Goal: Information Seeking & Learning: Learn about a topic

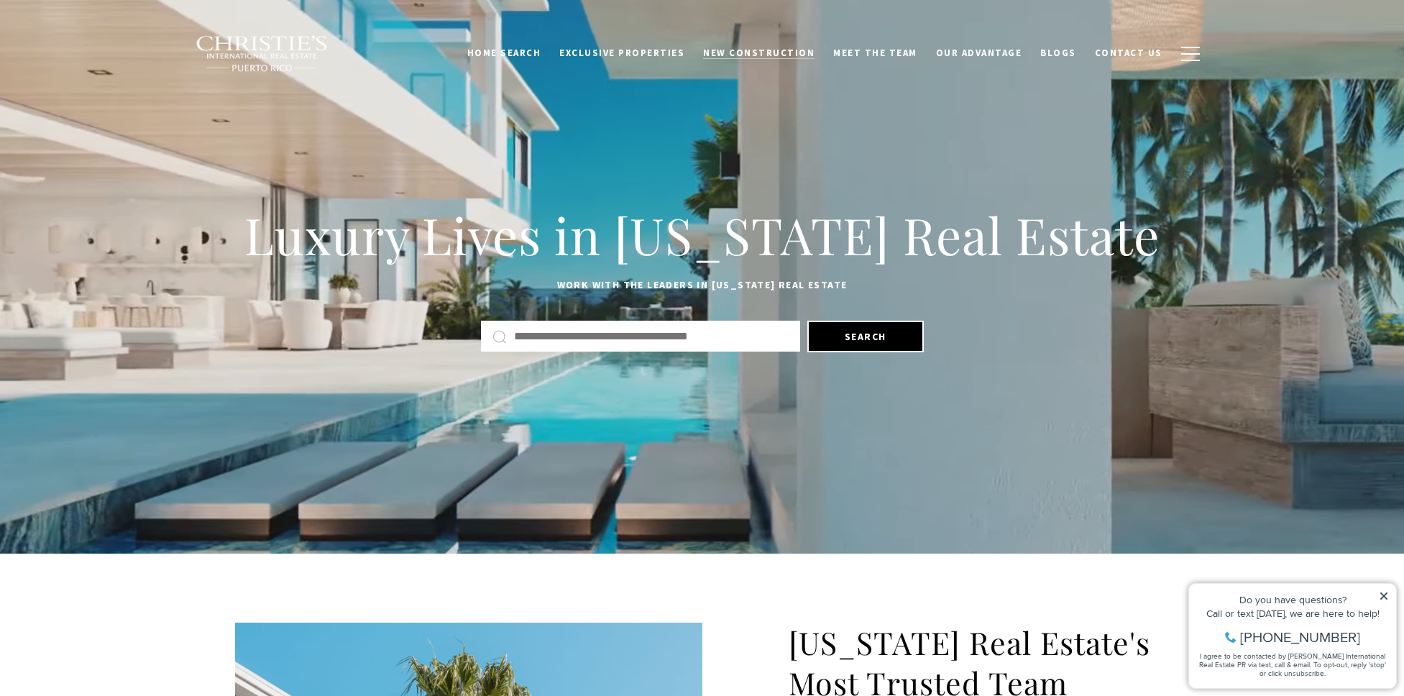
click at [777, 52] on span "New Construction" at bounding box center [758, 53] width 111 height 12
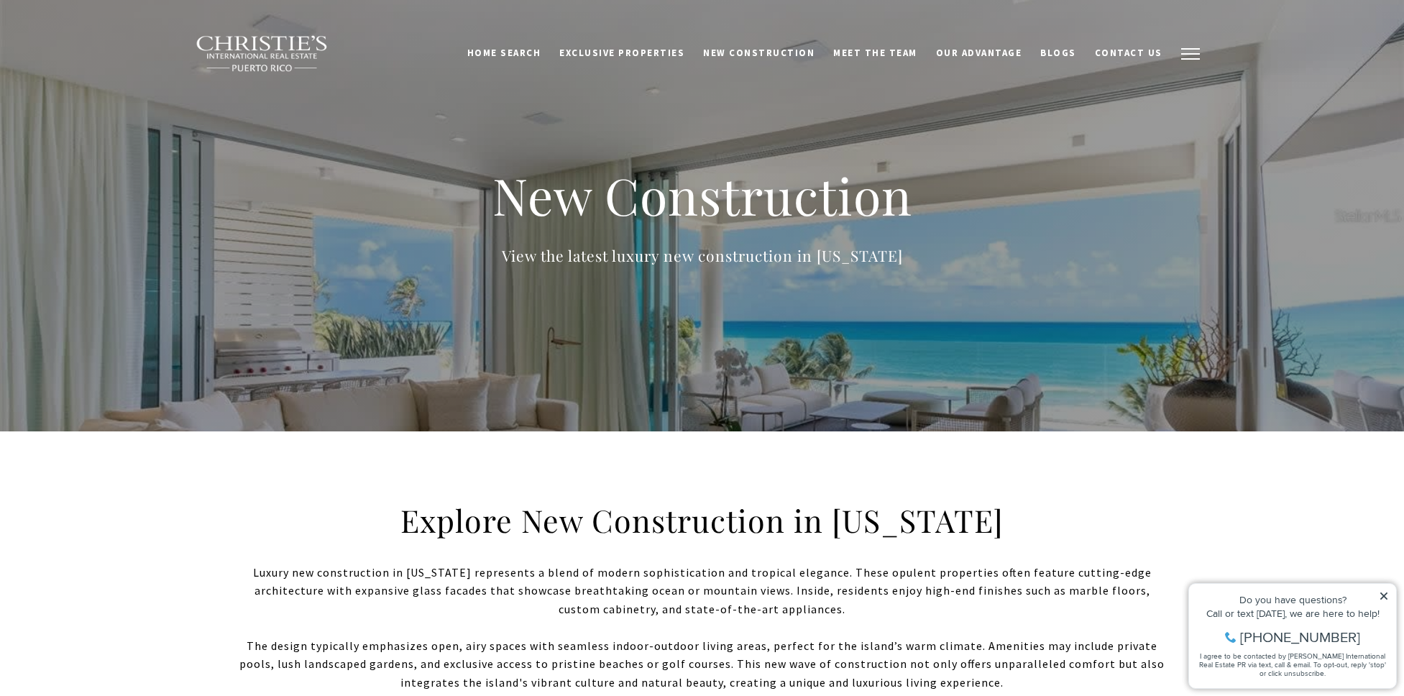
click at [1197, 53] on span "button" at bounding box center [1191, 53] width 19 height 1
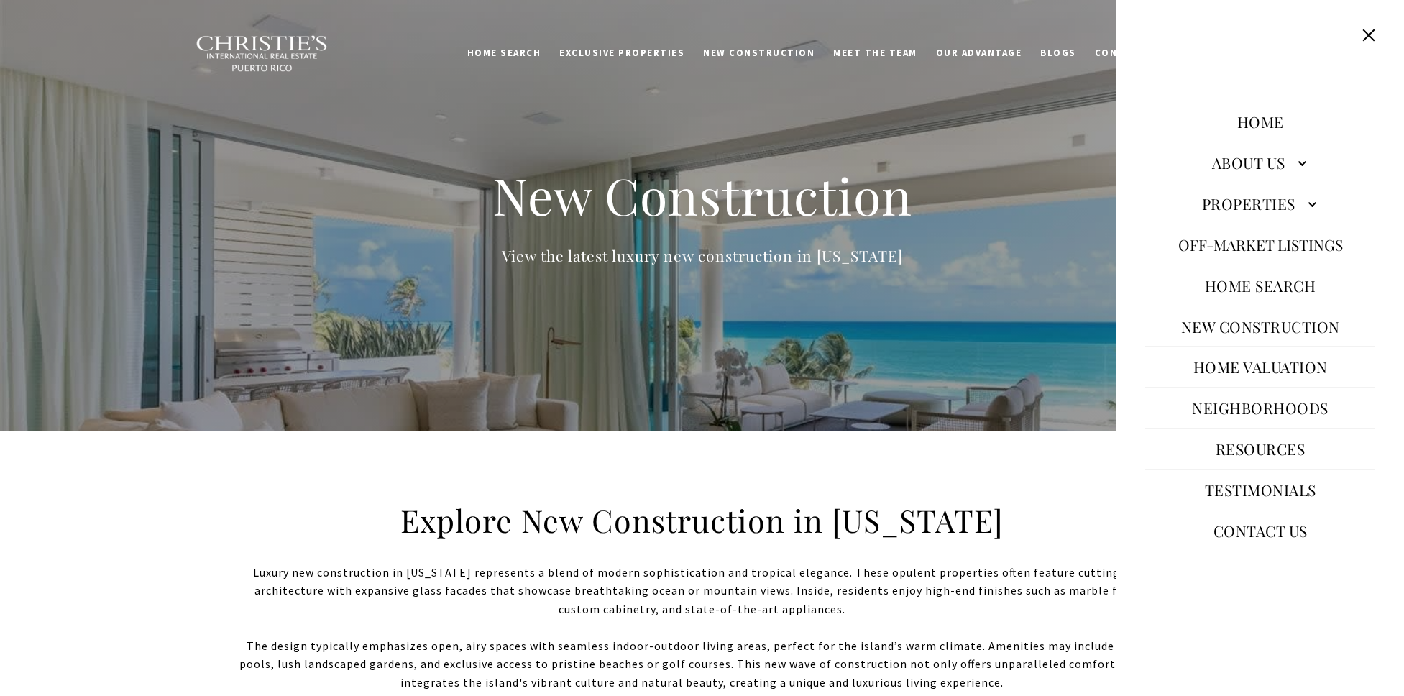
click at [1277, 326] on link "New Construction" at bounding box center [1260, 326] width 173 height 35
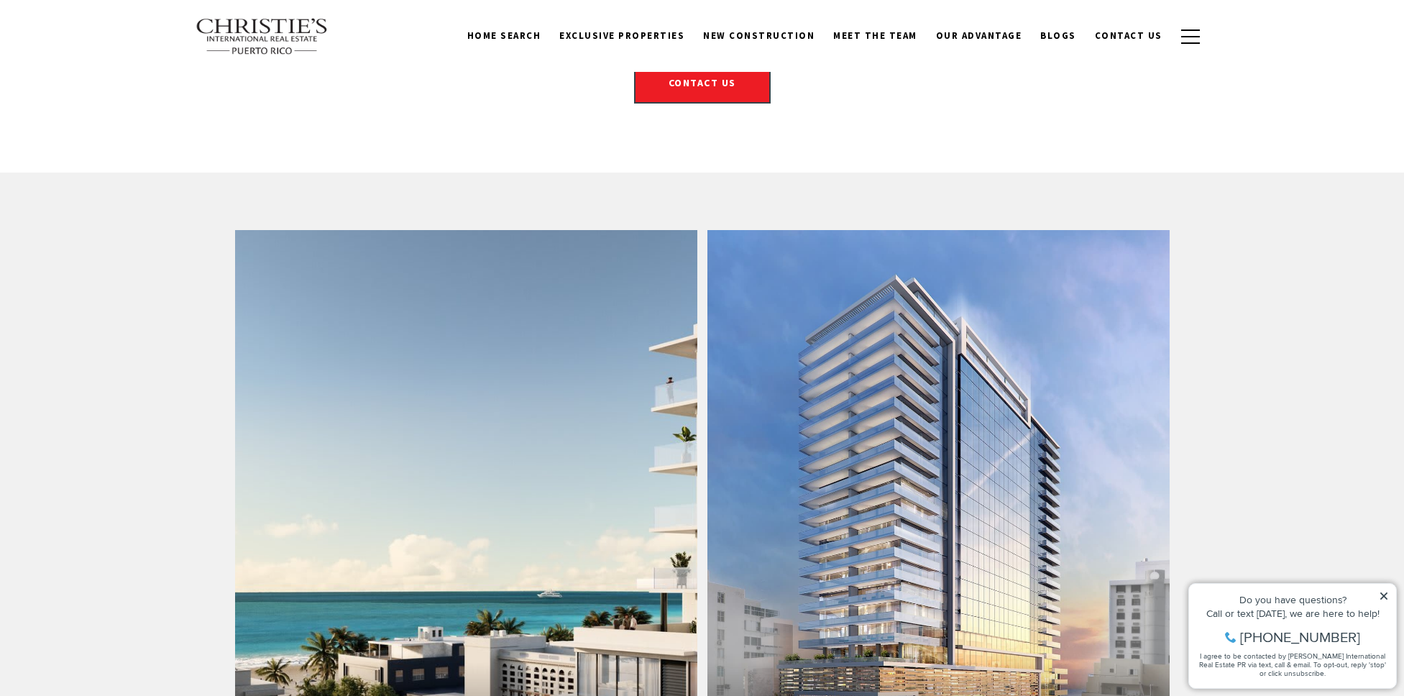
scroll to position [703, 0]
click at [1056, 348] on link "Vanderbilt Residences" at bounding box center [939, 511] width 462 height 565
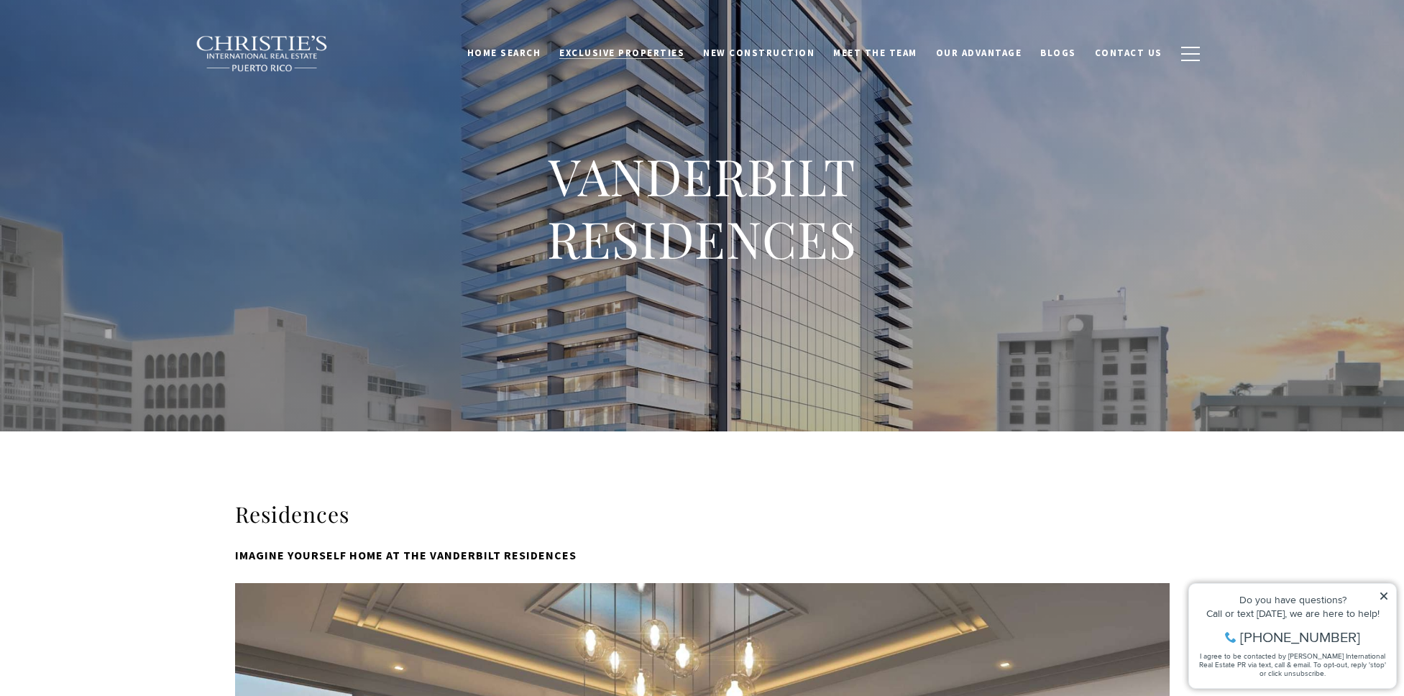
click at [617, 61] on link "Exclusive Properties" at bounding box center [622, 53] width 144 height 27
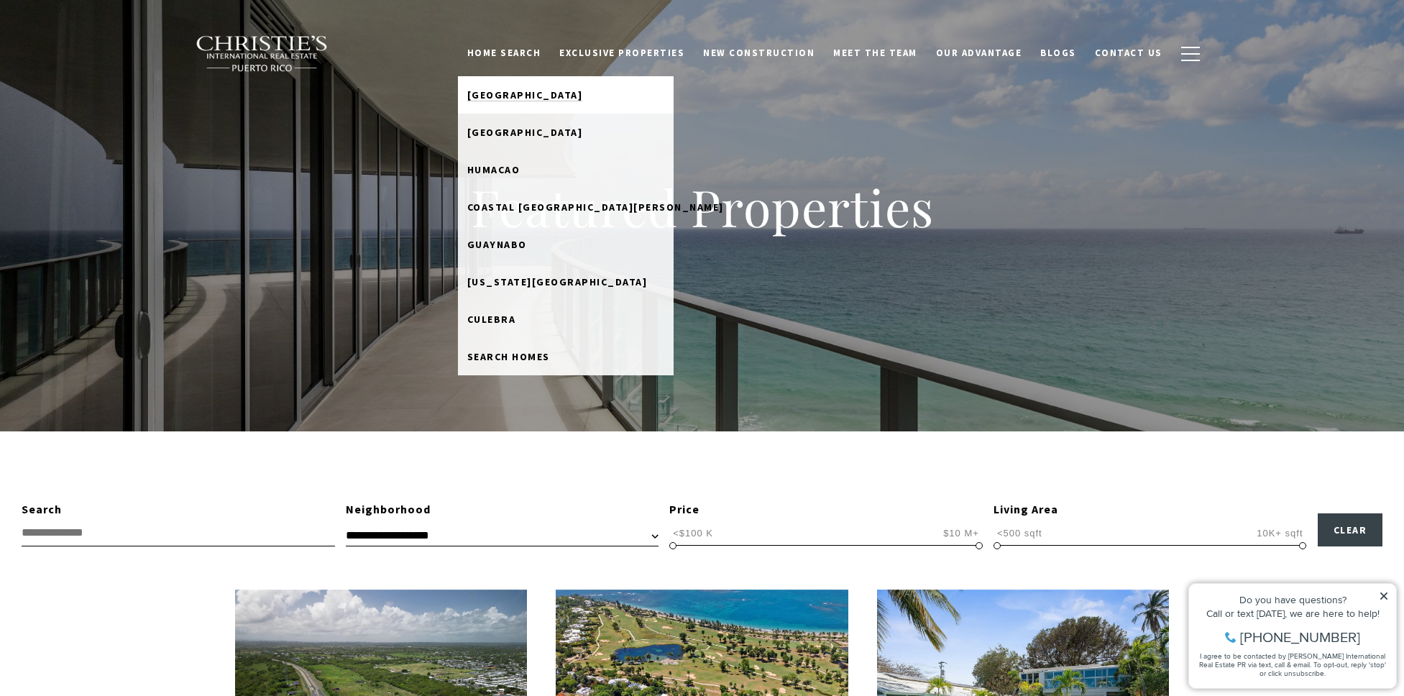
click at [559, 95] on span "[GEOGRAPHIC_DATA]" at bounding box center [525, 94] width 116 height 13
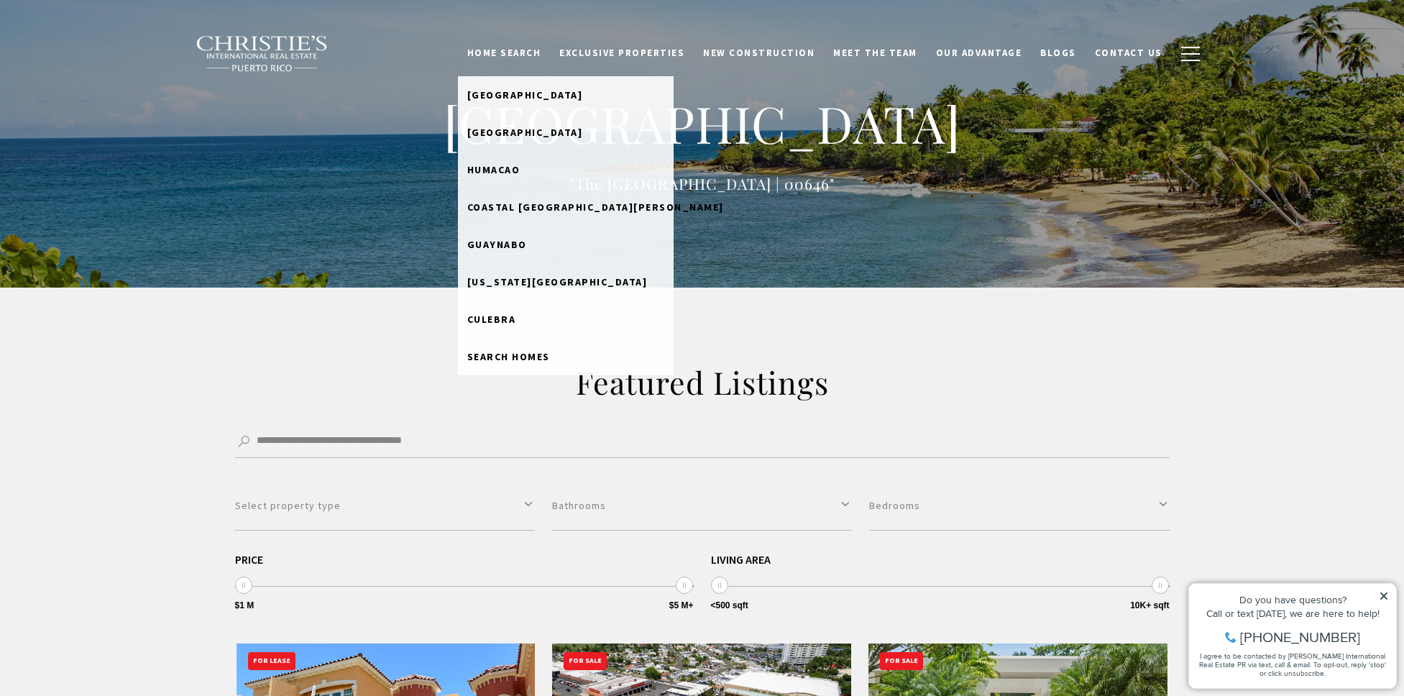
click at [549, 53] on link "Home Search" at bounding box center [504, 53] width 93 height 27
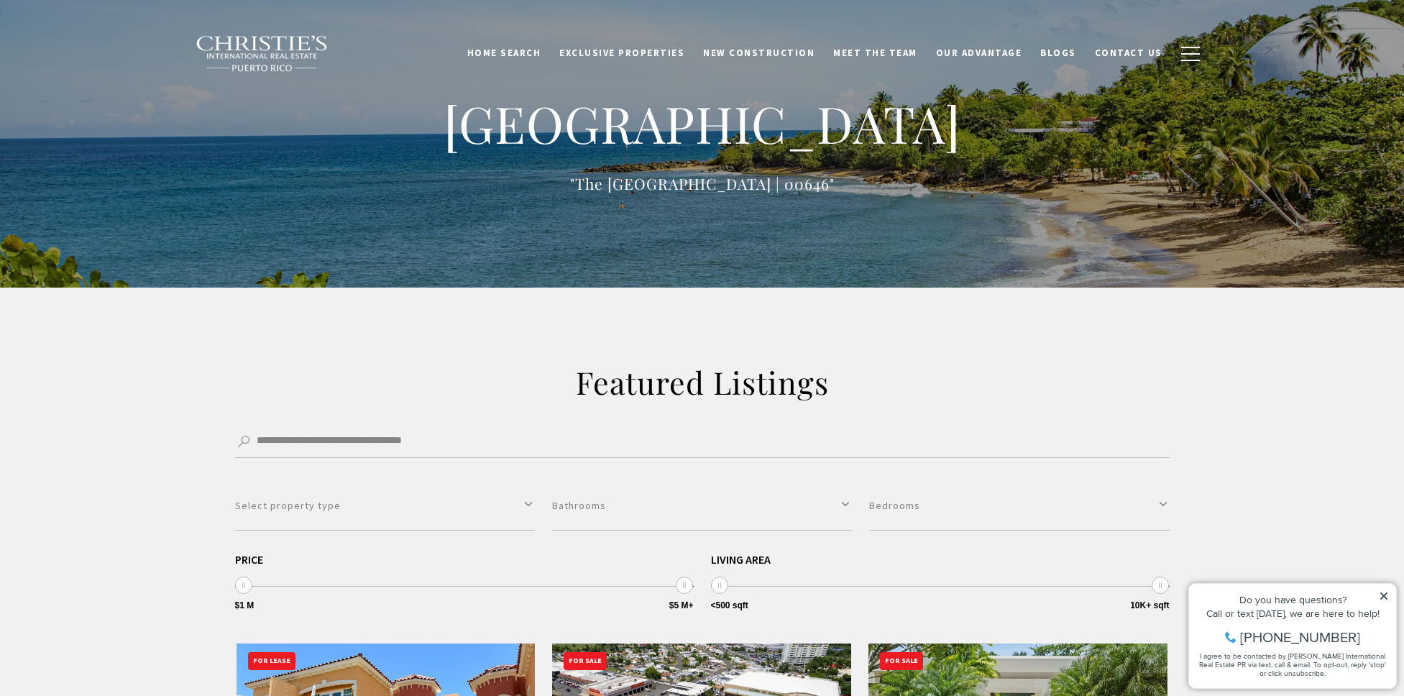
click at [549, 53] on link "Home Search" at bounding box center [504, 53] width 93 height 27
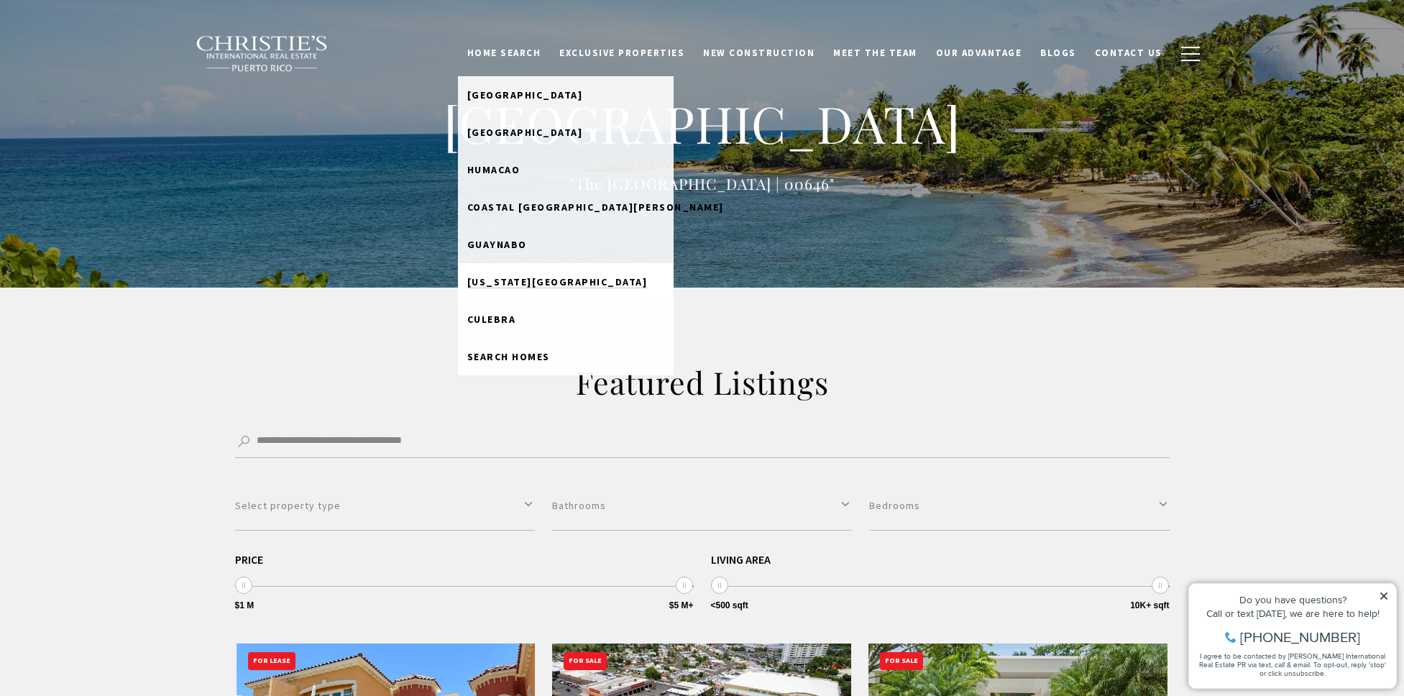
click at [543, 279] on span "[US_STATE][GEOGRAPHIC_DATA]" at bounding box center [557, 281] width 181 height 13
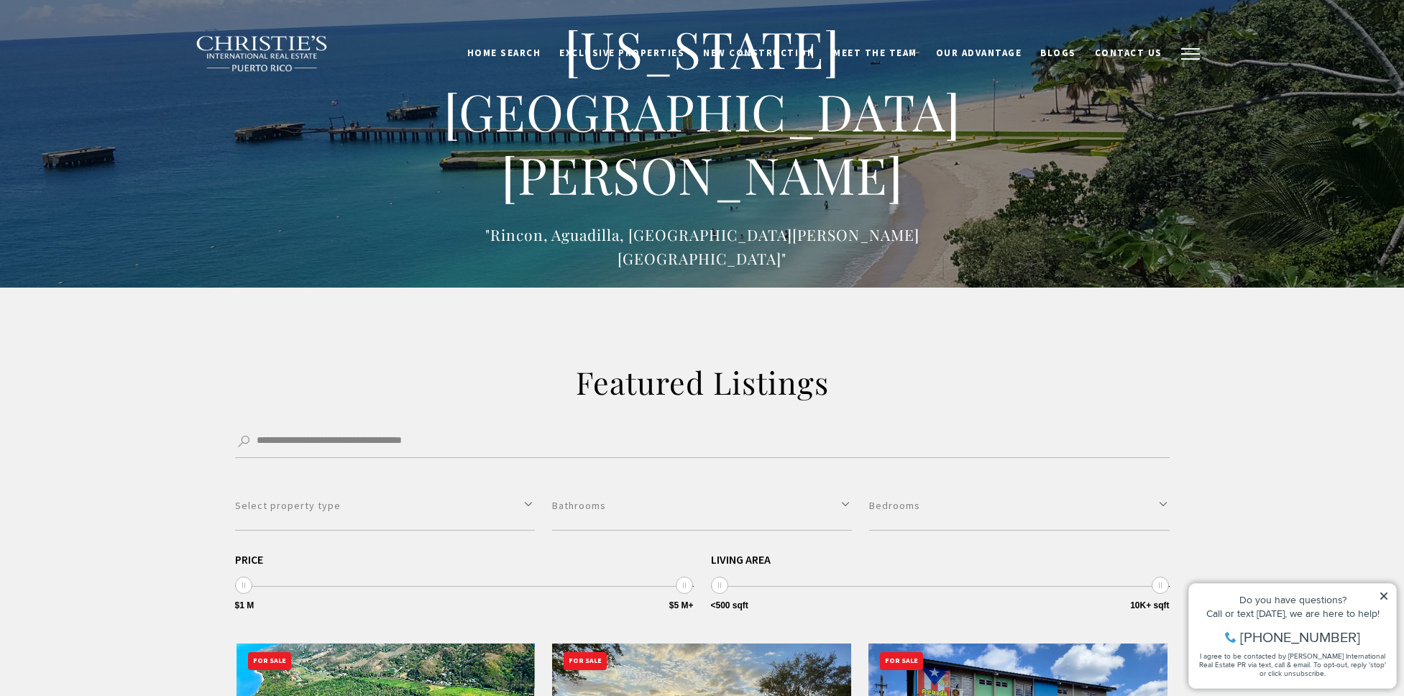
click at [1191, 55] on button "button" at bounding box center [1190, 54] width 37 height 42
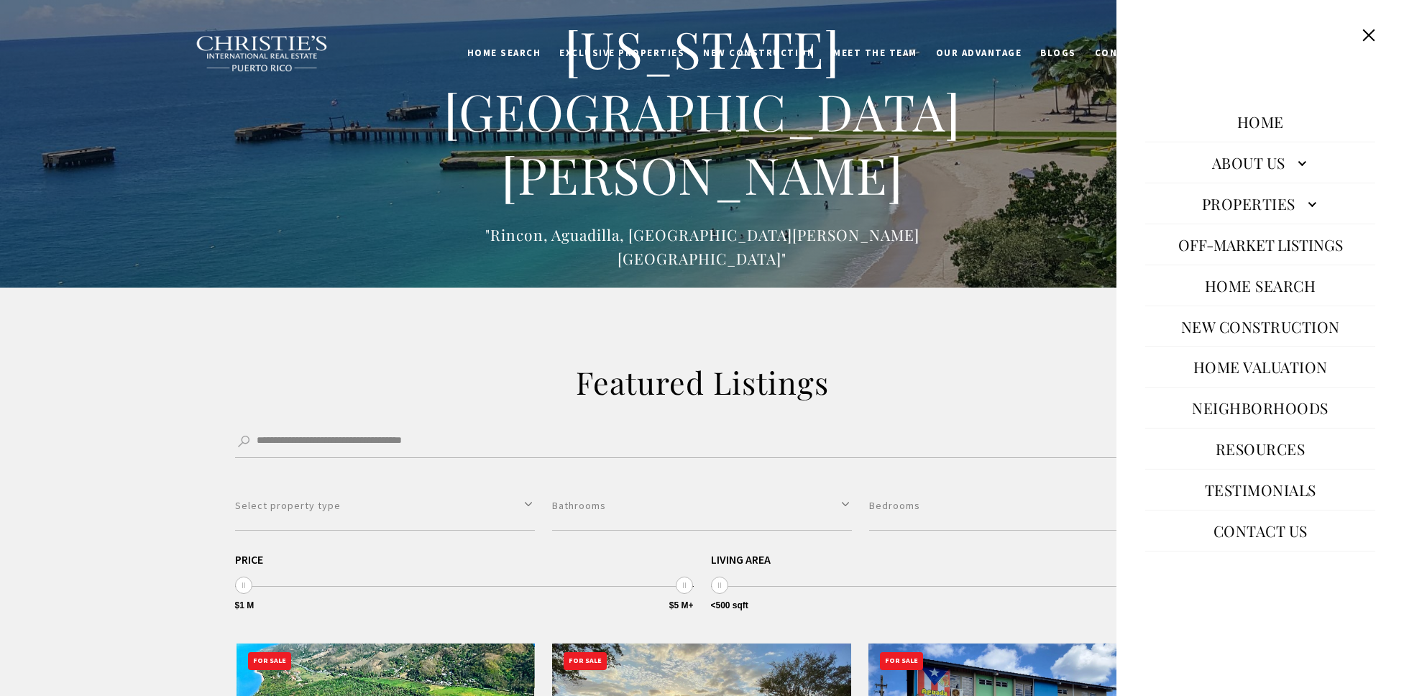
click at [1279, 323] on link "New Construction" at bounding box center [1260, 326] width 173 height 35
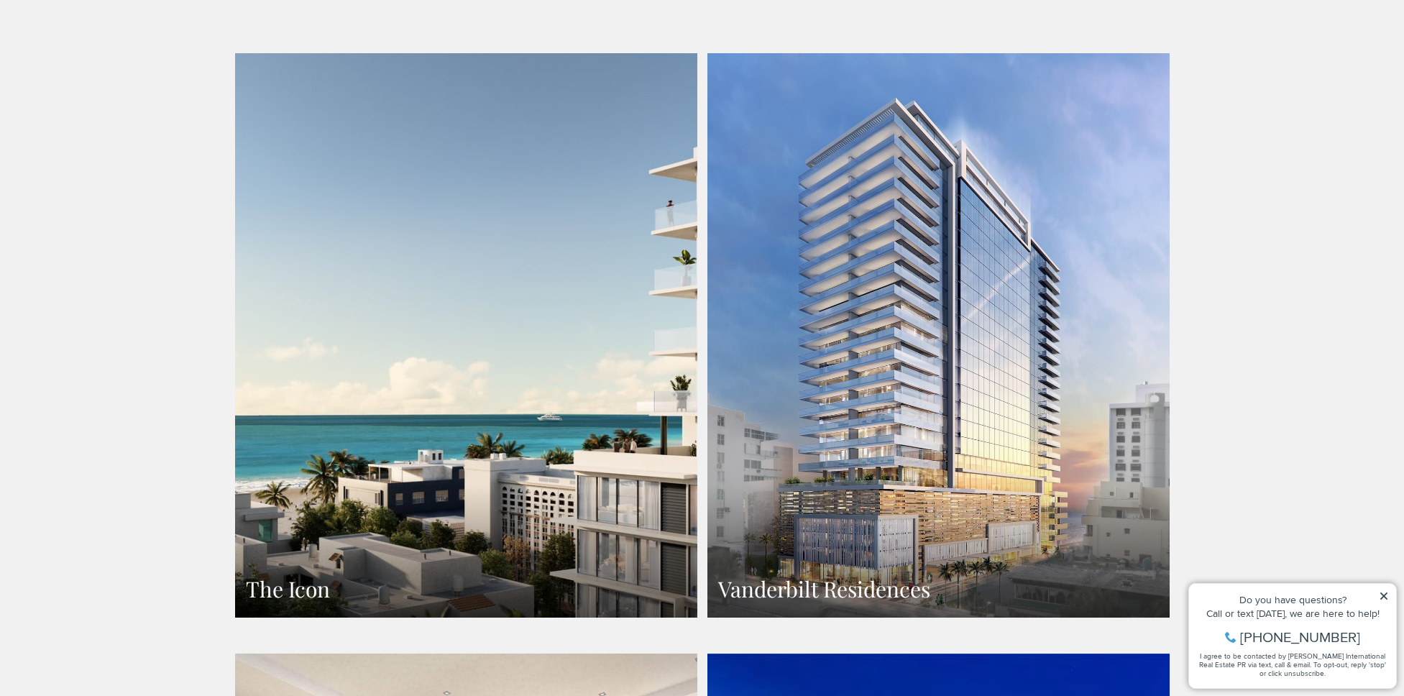
scroll to position [1107, 0]
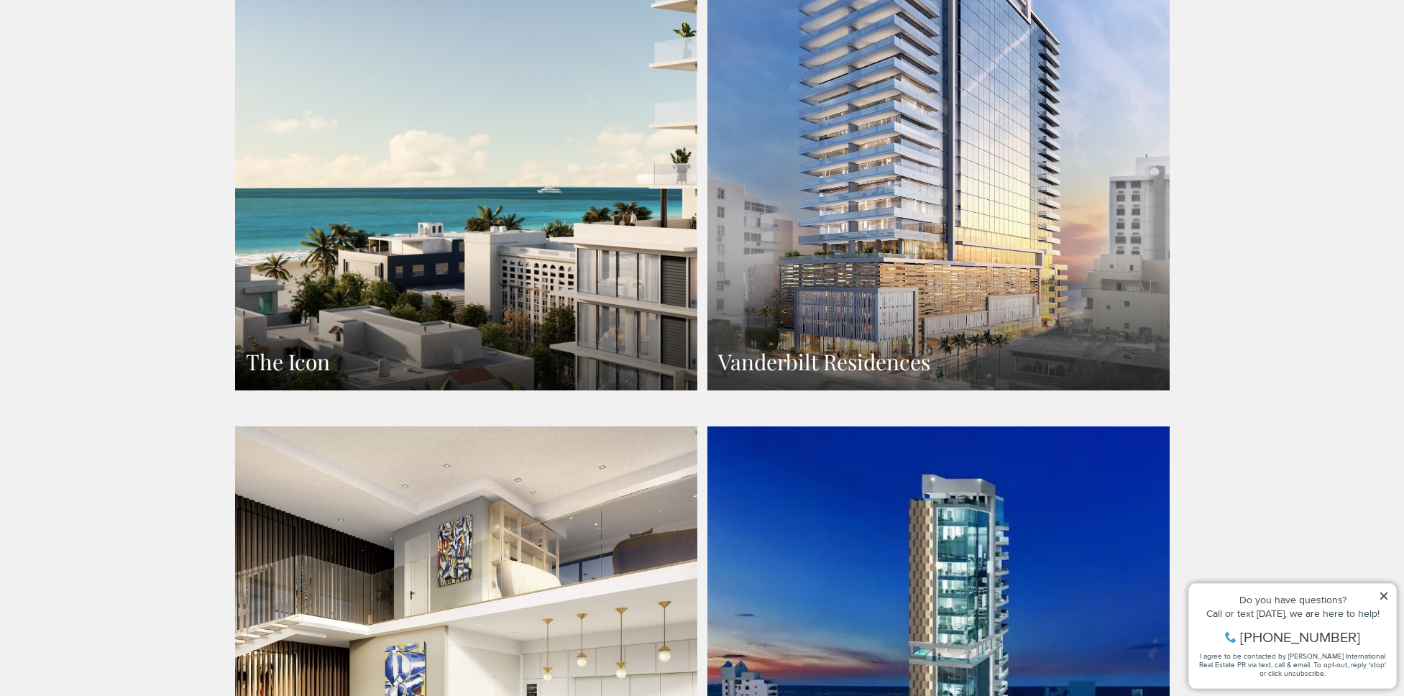
click at [898, 348] on h3 "Vanderbilt Residences" at bounding box center [938, 362] width 441 height 28
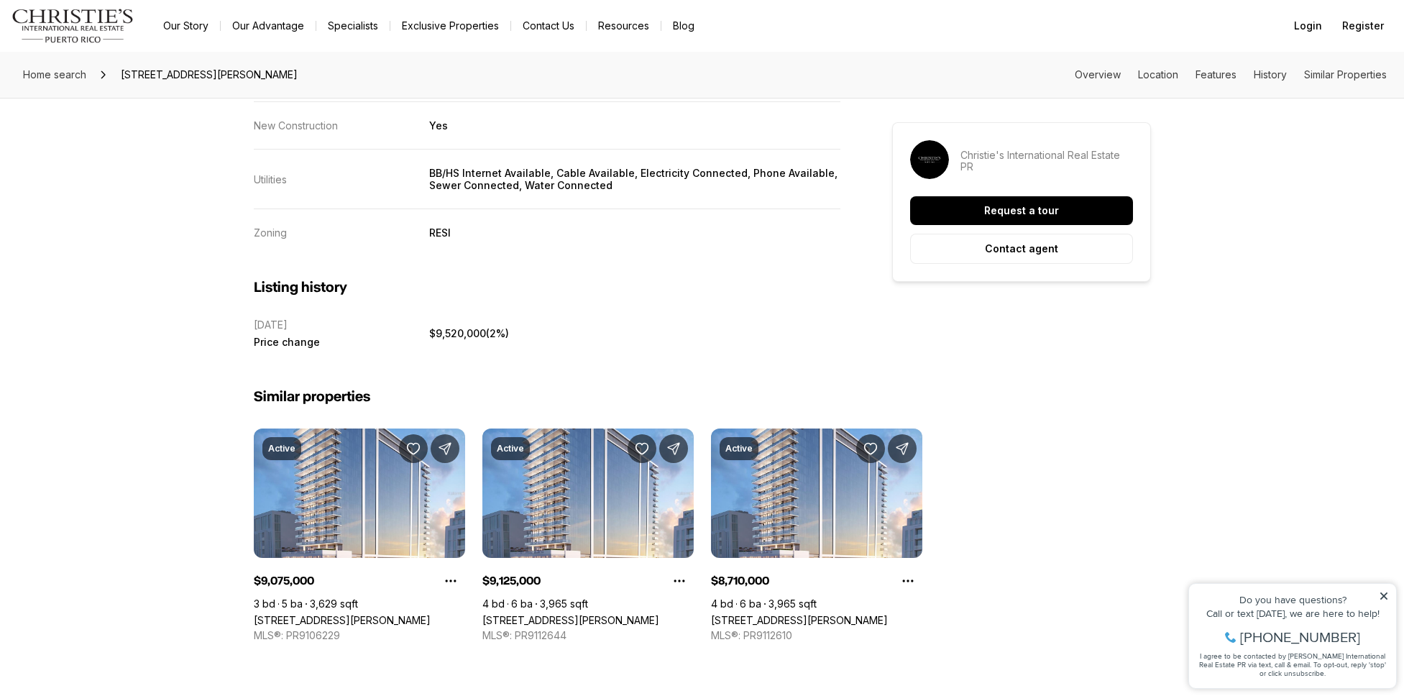
scroll to position [3258, 0]
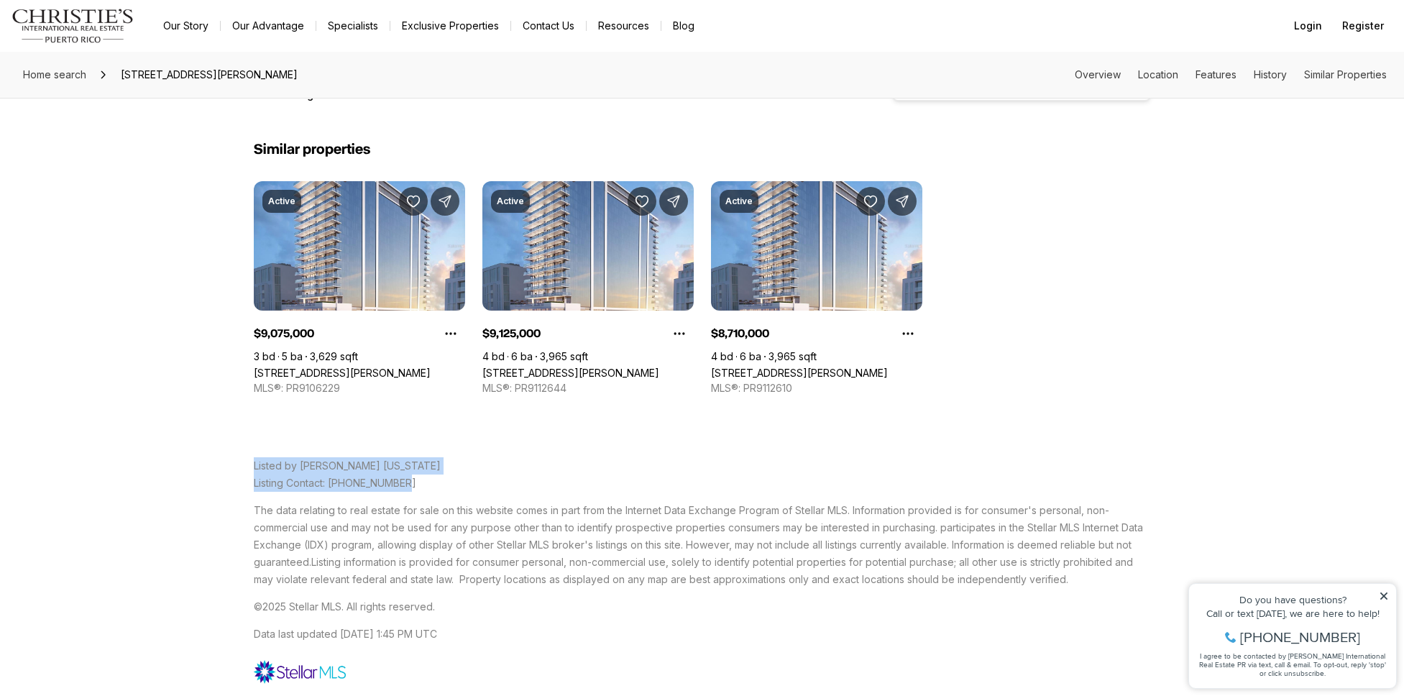
drag, startPoint x: 415, startPoint y: 486, endPoint x: 216, endPoint y: 444, distance: 203.5
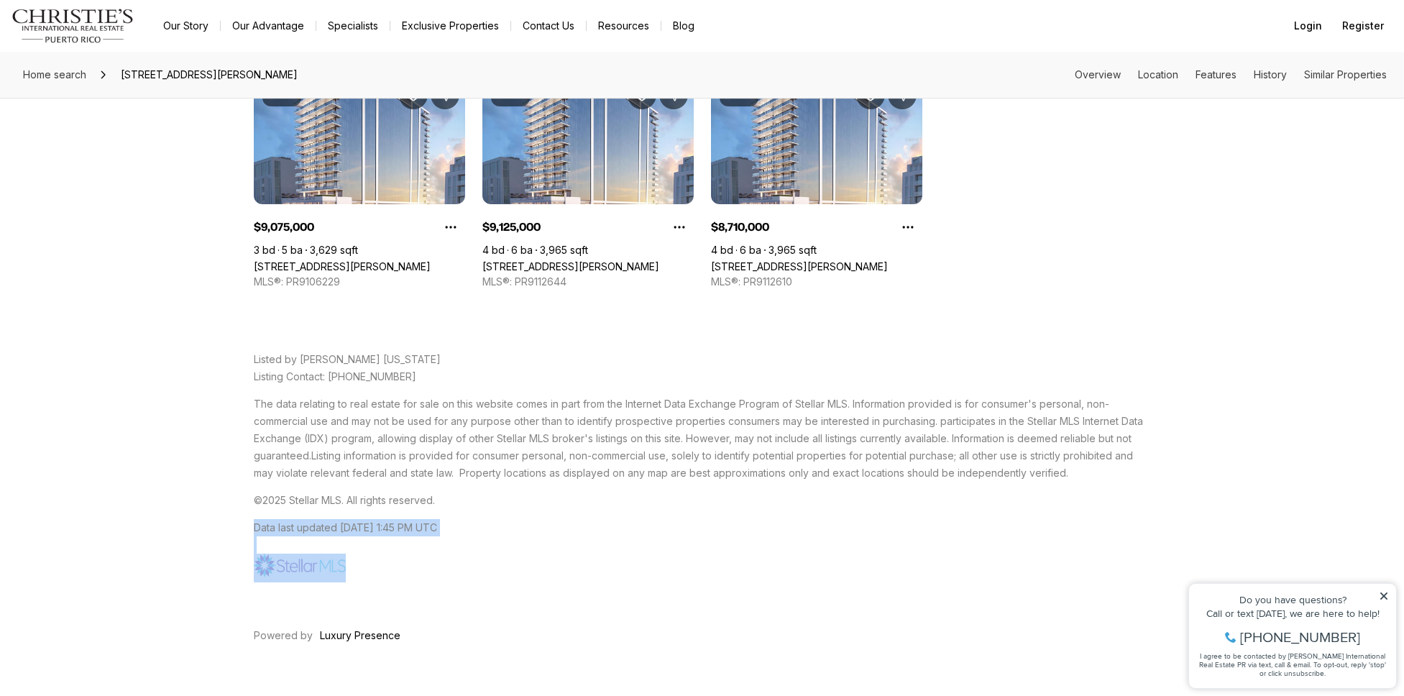
drag, startPoint x: 377, startPoint y: 570, endPoint x: 122, endPoint y: 568, distance: 255.3
click at [446, 462] on p "The data relating to real estate for sale on this website comes in part from th…" at bounding box center [702, 439] width 897 height 86
click at [421, 504] on span "©2025 Stellar MLS. All rights reserved." at bounding box center [344, 500] width 181 height 12
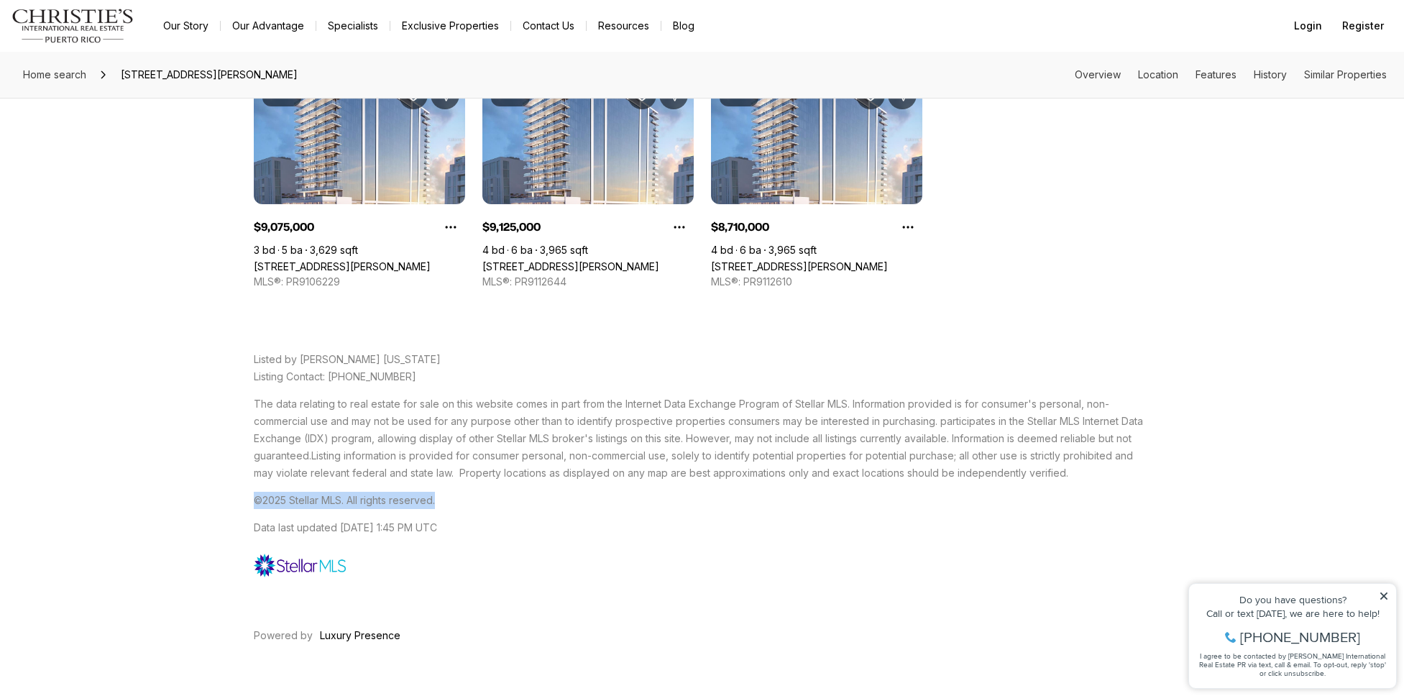
click at [421, 504] on span "©2025 Stellar MLS. All rights reserved." at bounding box center [344, 500] width 181 height 12
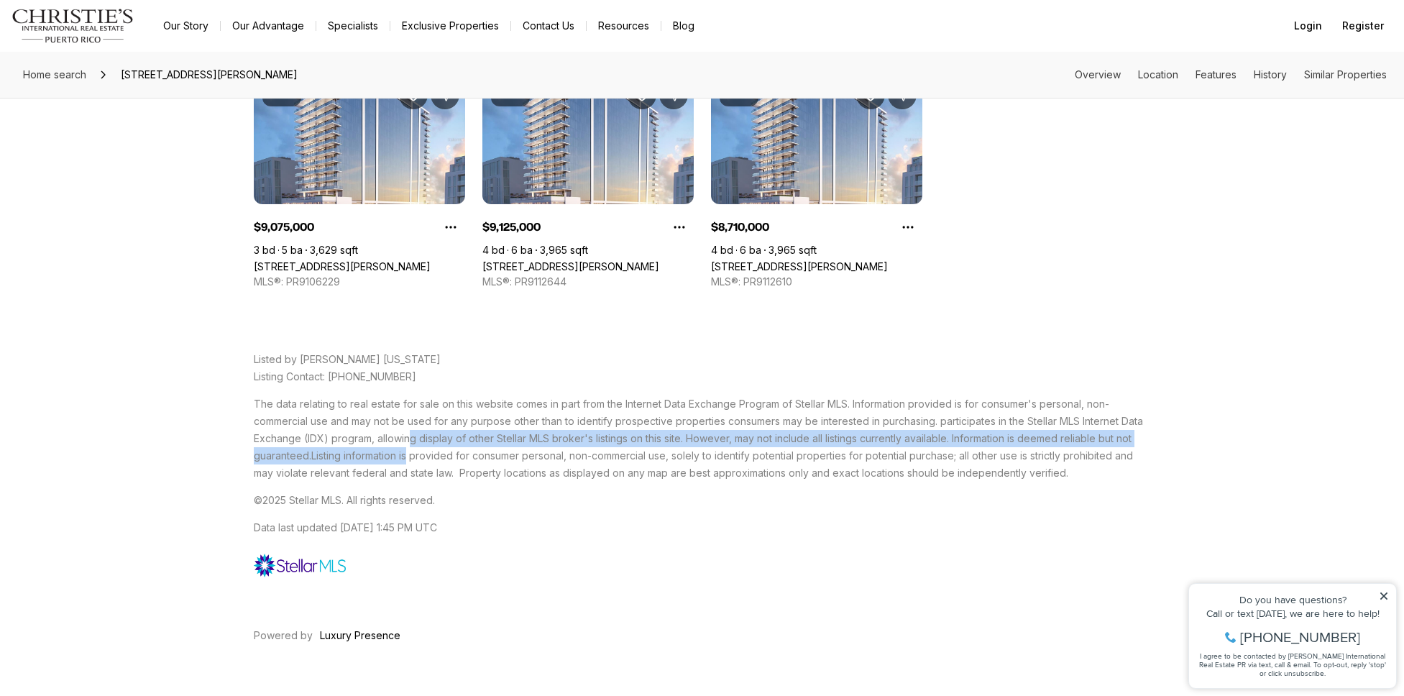
click at [411, 443] on p "The data relating to real estate for sale on this website comes in part from th…" at bounding box center [702, 439] width 897 height 86
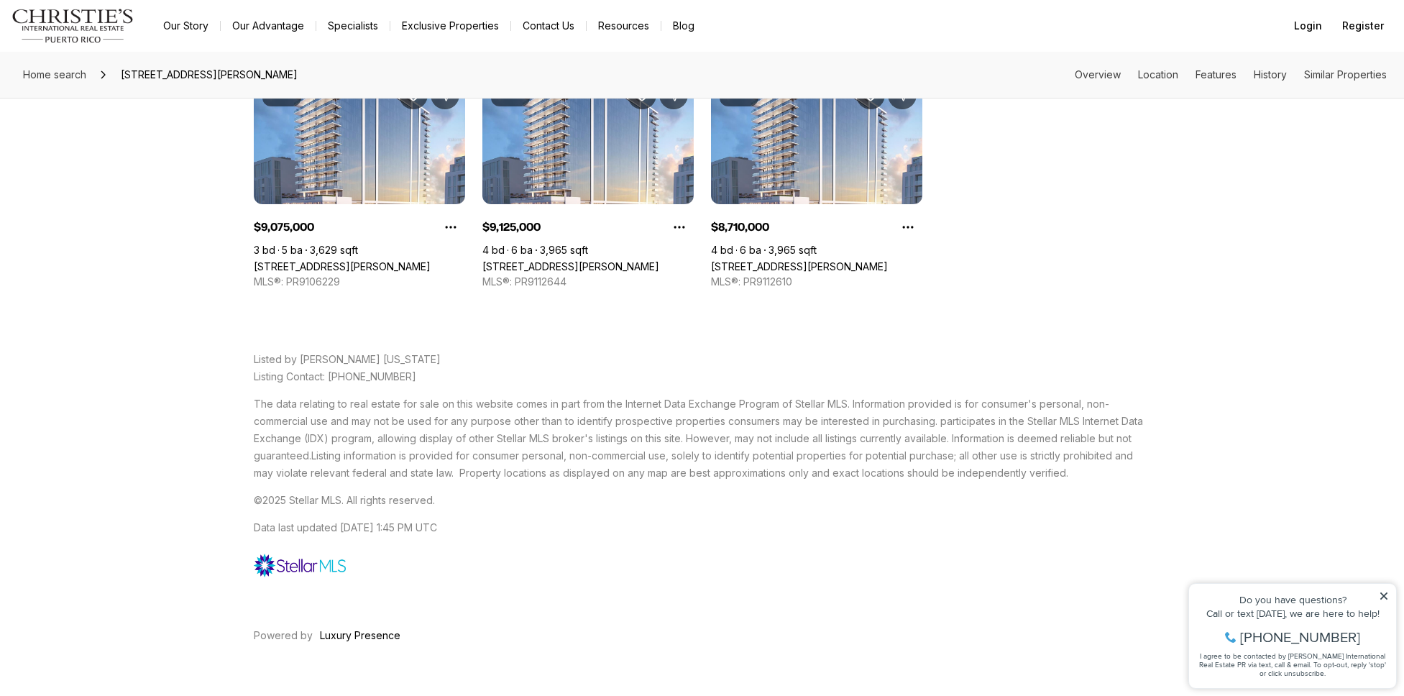
click at [442, 390] on div "Listed by [PERSON_NAME] [US_STATE] Listing Contact: [PHONE_NUMBER] The data rel…" at bounding box center [702, 467] width 897 height 232
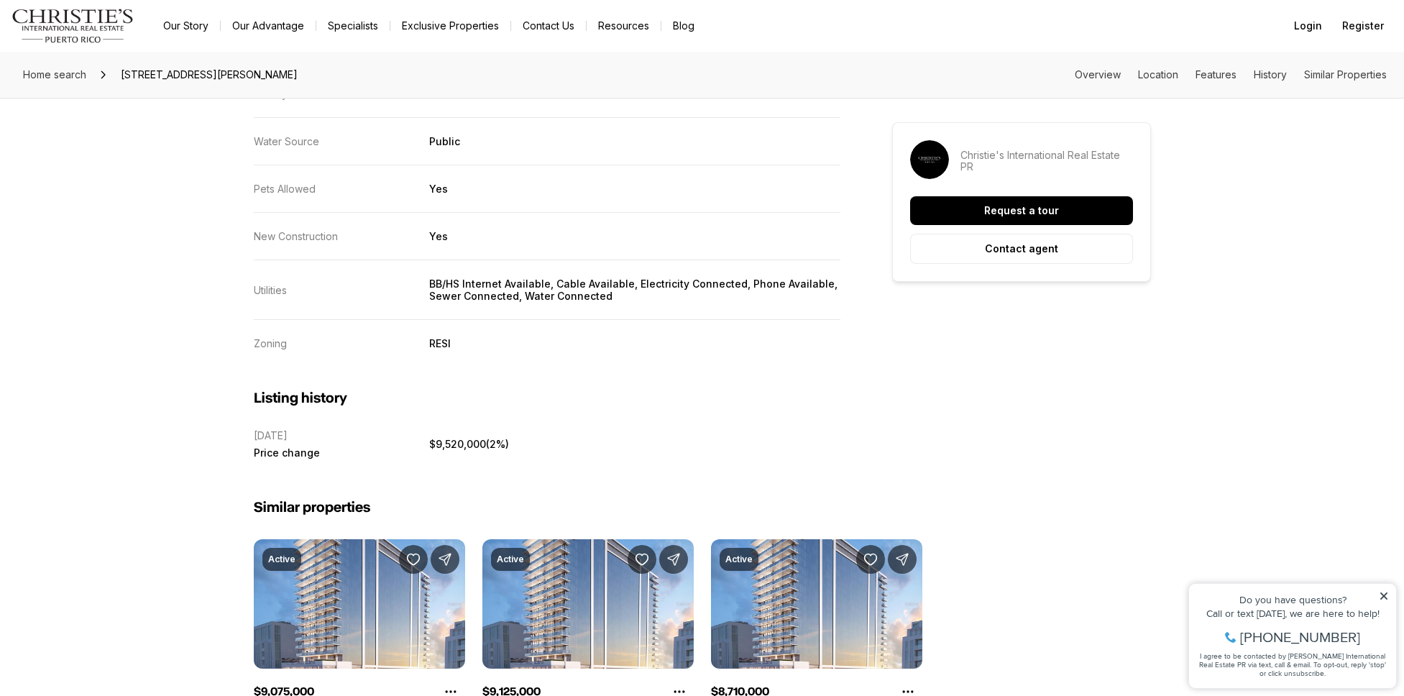
scroll to position [3232, 0]
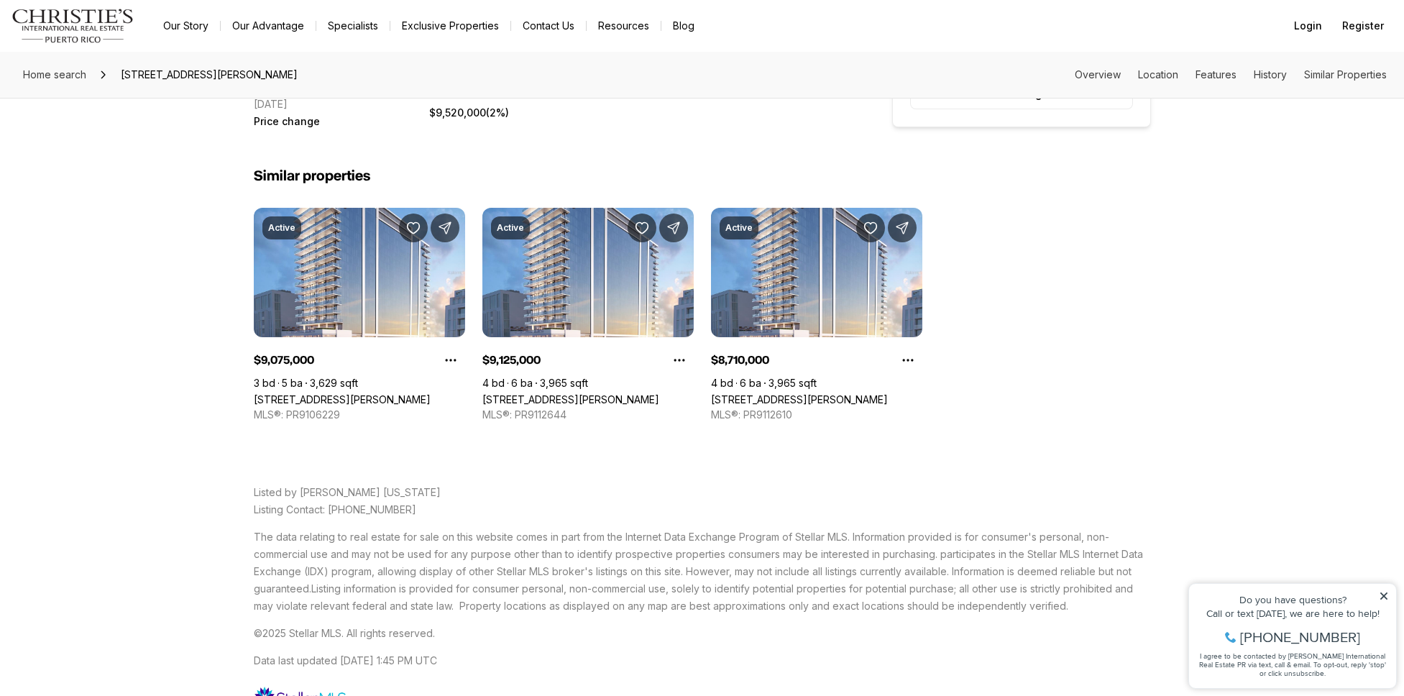
click at [349, 482] on div "Listed by [PERSON_NAME] [US_STATE] Listing Contact: [PHONE_NUMBER] The data rel…" at bounding box center [702, 599] width 897 height 263
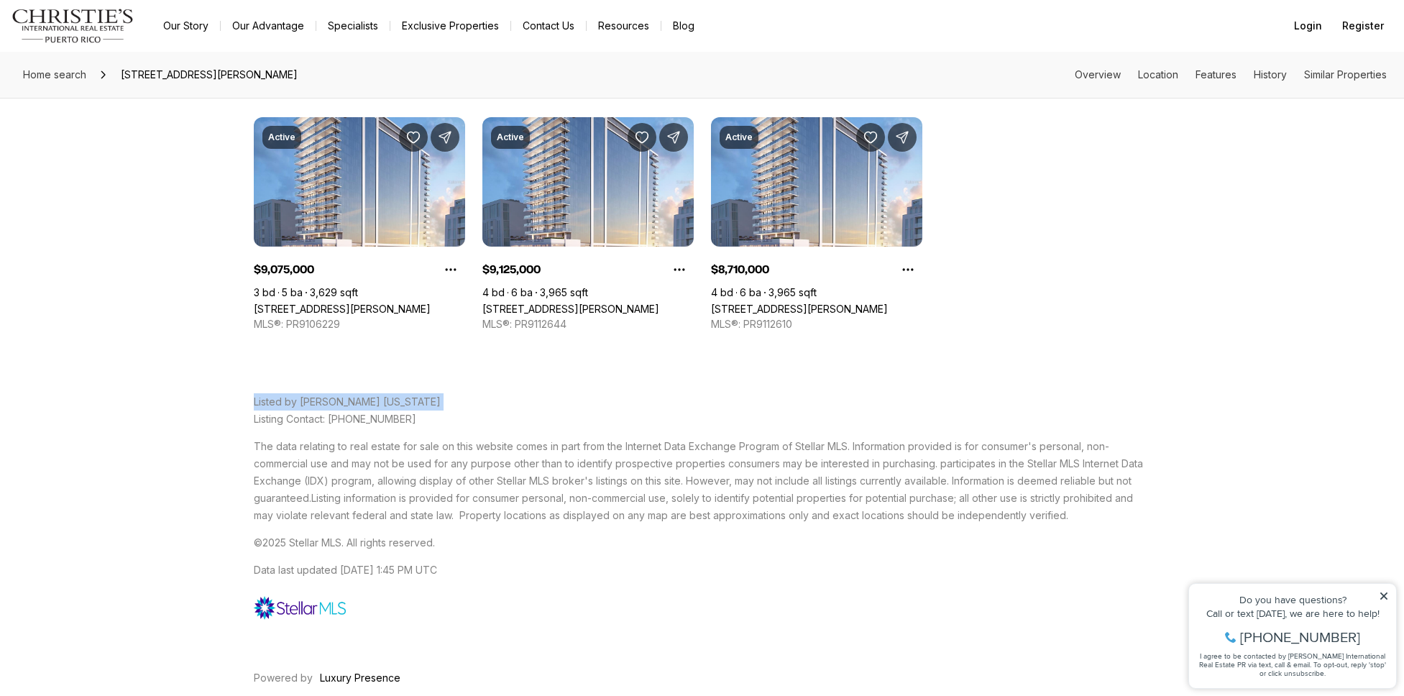
scroll to position [3326, 0]
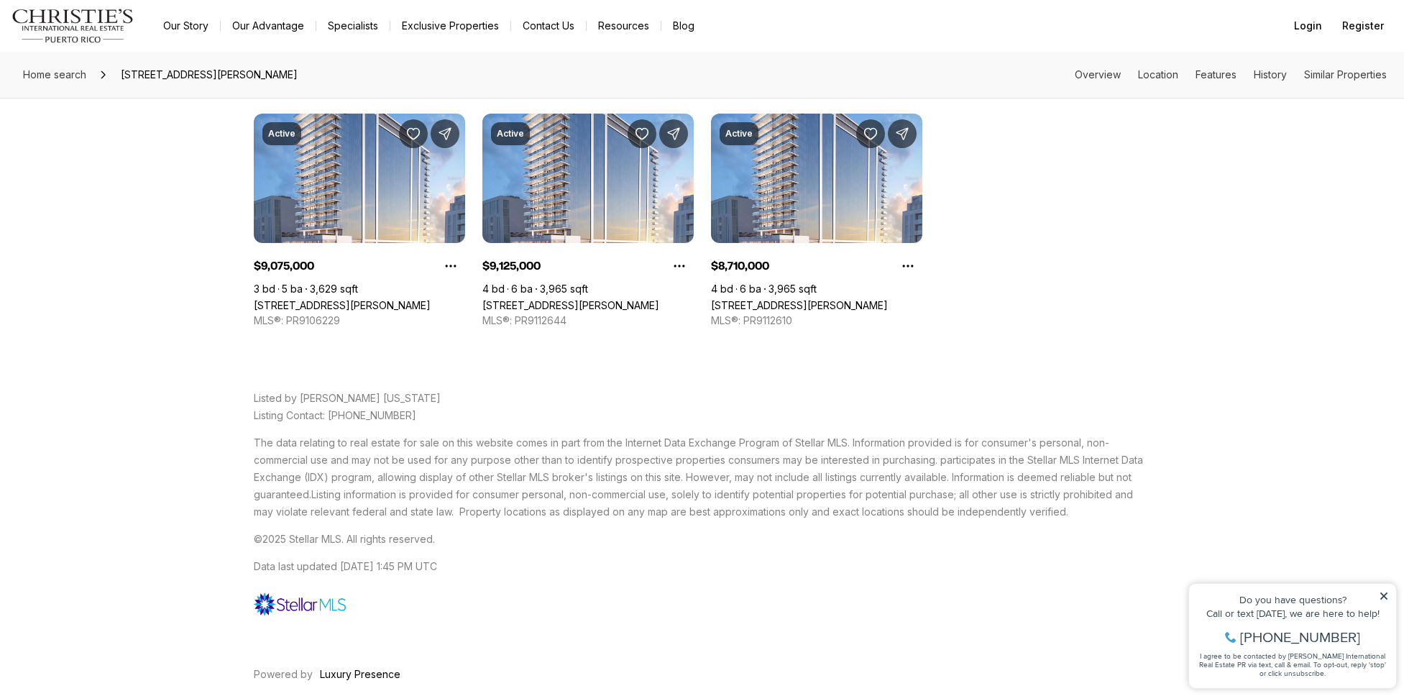
click at [385, 483] on p "The data relating to real estate for sale on this website comes in part from th…" at bounding box center [702, 477] width 897 height 86
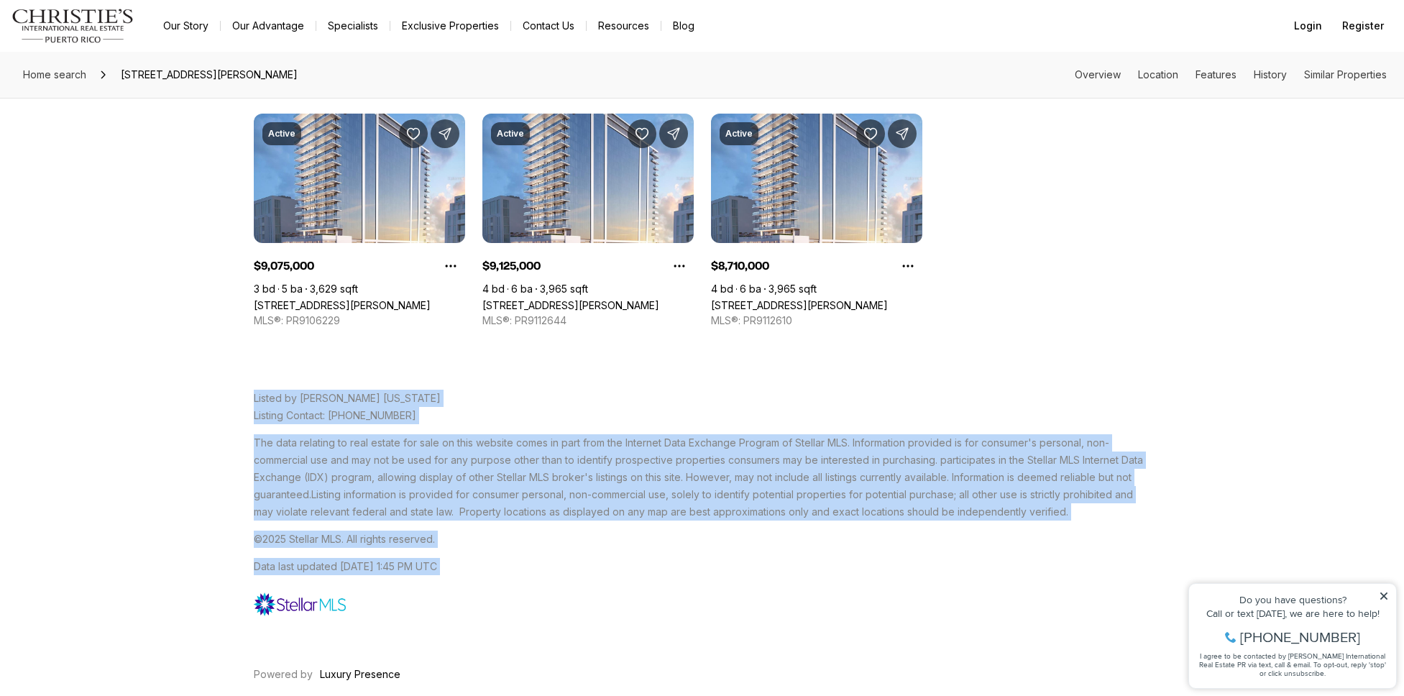
drag, startPoint x: 474, startPoint y: 577, endPoint x: 152, endPoint y: 365, distance: 385.1
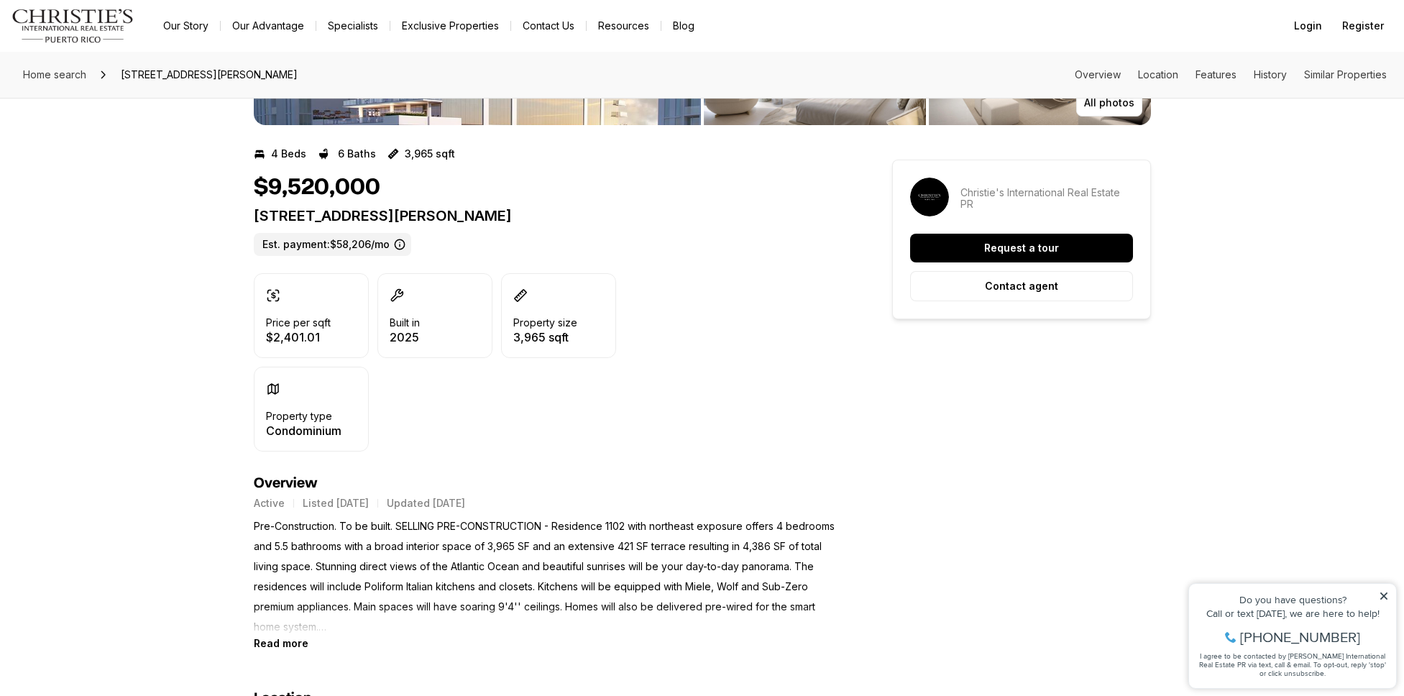
scroll to position [0, 0]
